Goal: Transaction & Acquisition: Obtain resource

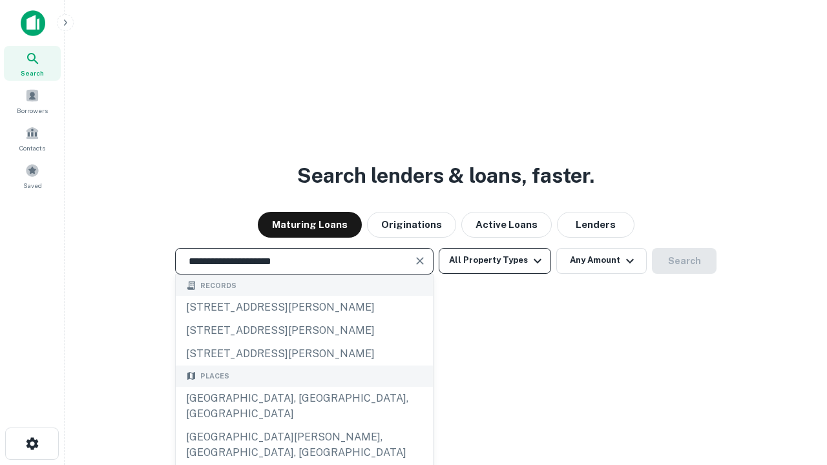
click at [304, 426] on div "[GEOGRAPHIC_DATA], [GEOGRAPHIC_DATA], [GEOGRAPHIC_DATA]" at bounding box center [304, 406] width 257 height 39
click at [495, 260] on button "All Property Types" at bounding box center [495, 261] width 112 height 26
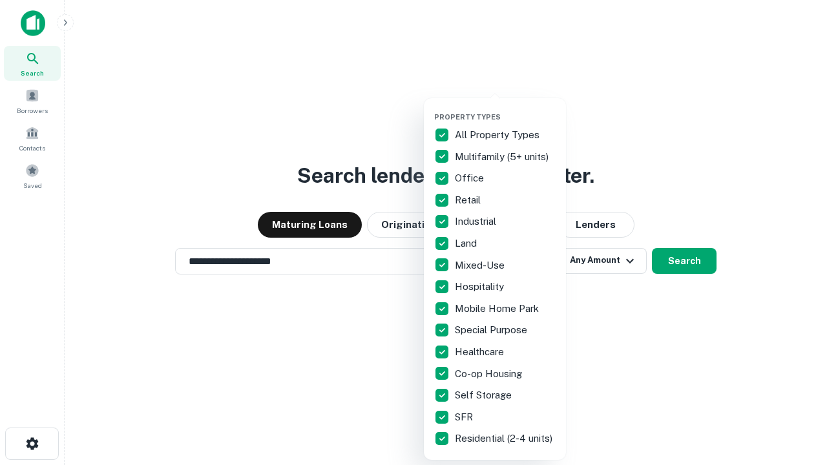
type input "**********"
click at [505, 109] on button "button" at bounding box center [505, 109] width 142 height 1
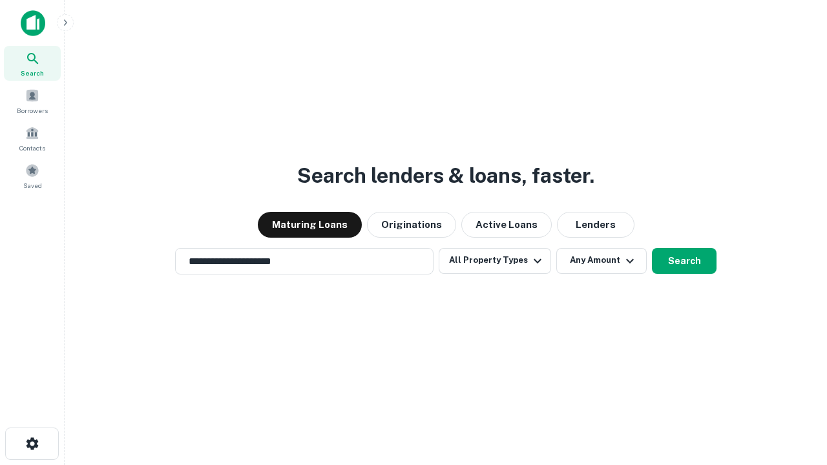
scroll to position [20, 0]
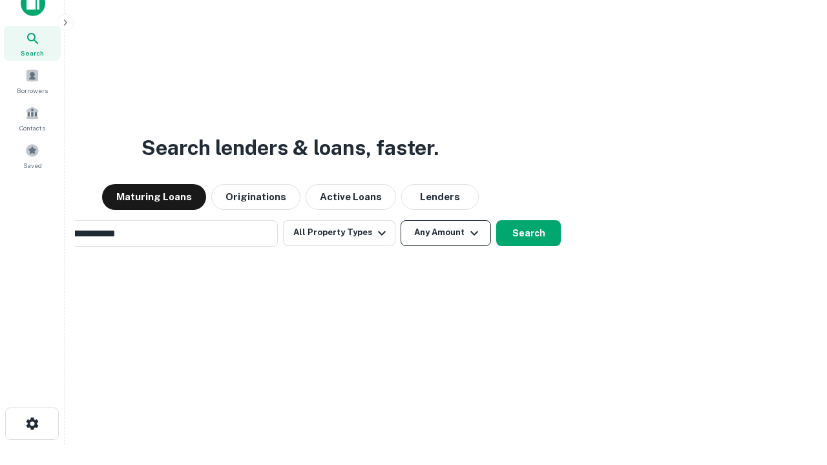
click at [401, 220] on button "Any Amount" at bounding box center [446, 233] width 90 height 26
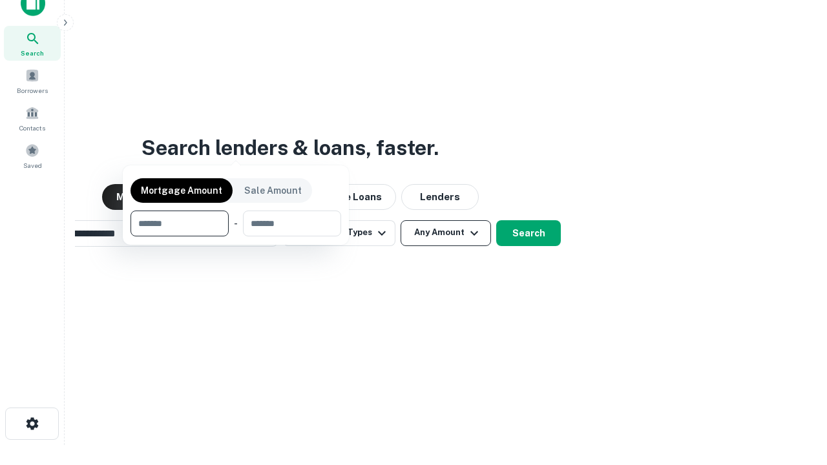
scroll to position [21, 0]
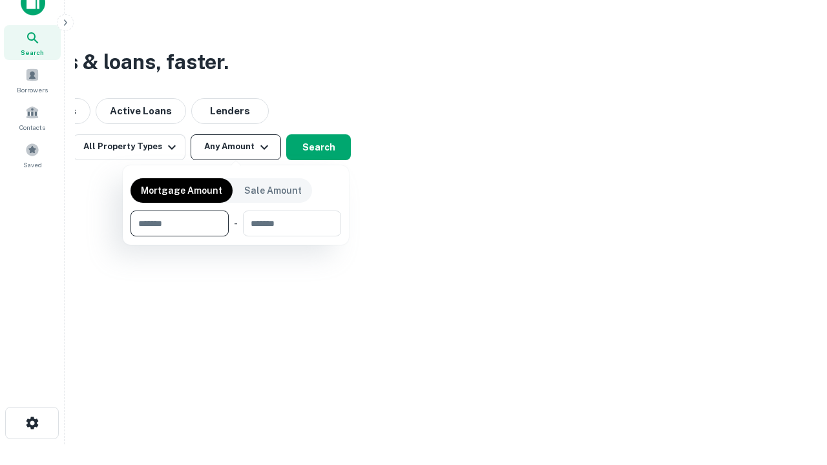
type input "*******"
click at [236, 236] on button "button" at bounding box center [236, 236] width 211 height 1
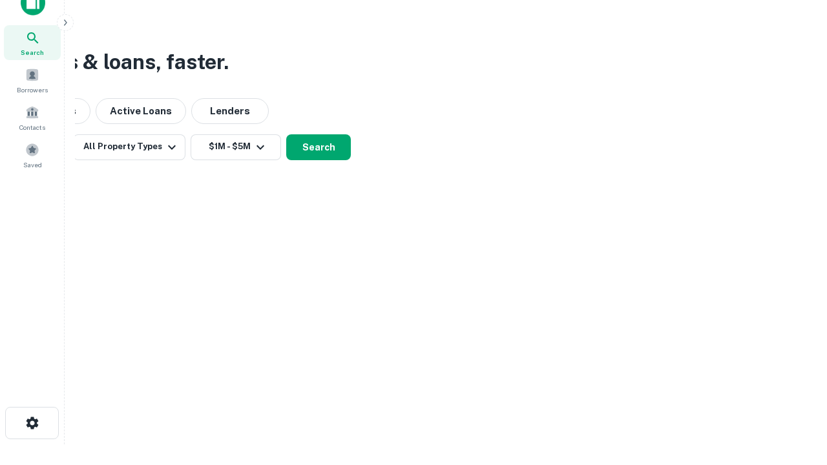
scroll to position [8, 238]
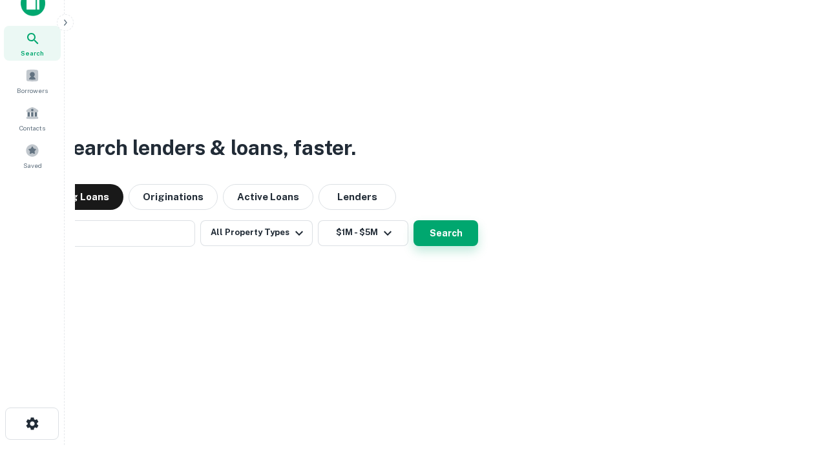
click at [414, 220] on button "Search" at bounding box center [446, 233] width 65 height 26
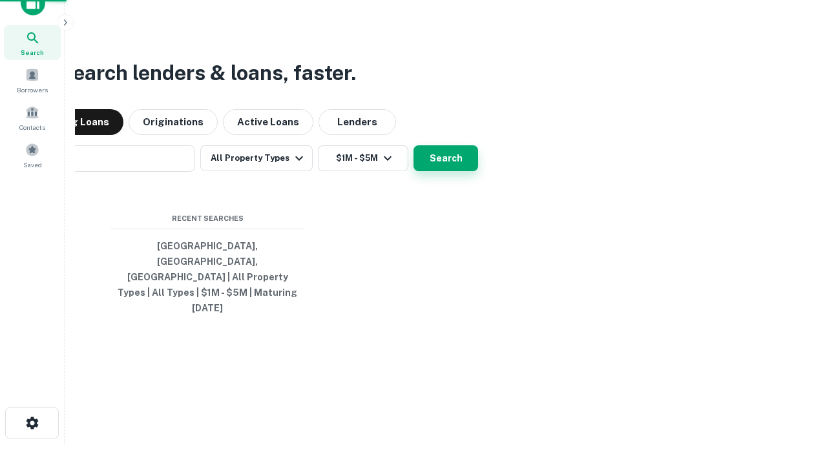
scroll to position [34, 366]
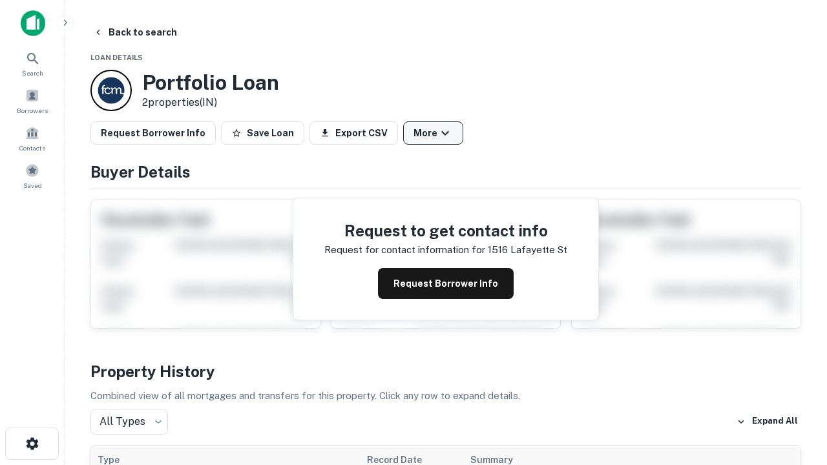
click at [433, 133] on button "More" at bounding box center [433, 132] width 60 height 23
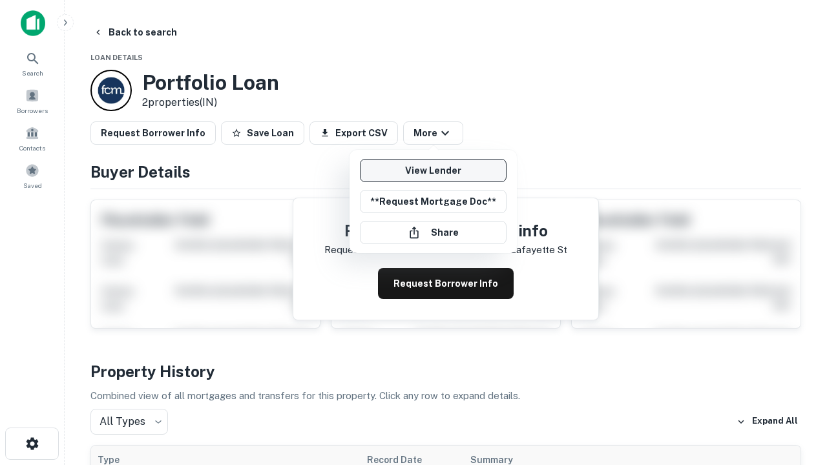
click at [433, 171] on link "View Lender" at bounding box center [433, 170] width 147 height 23
